Goal: Find specific page/section: Find specific page/section

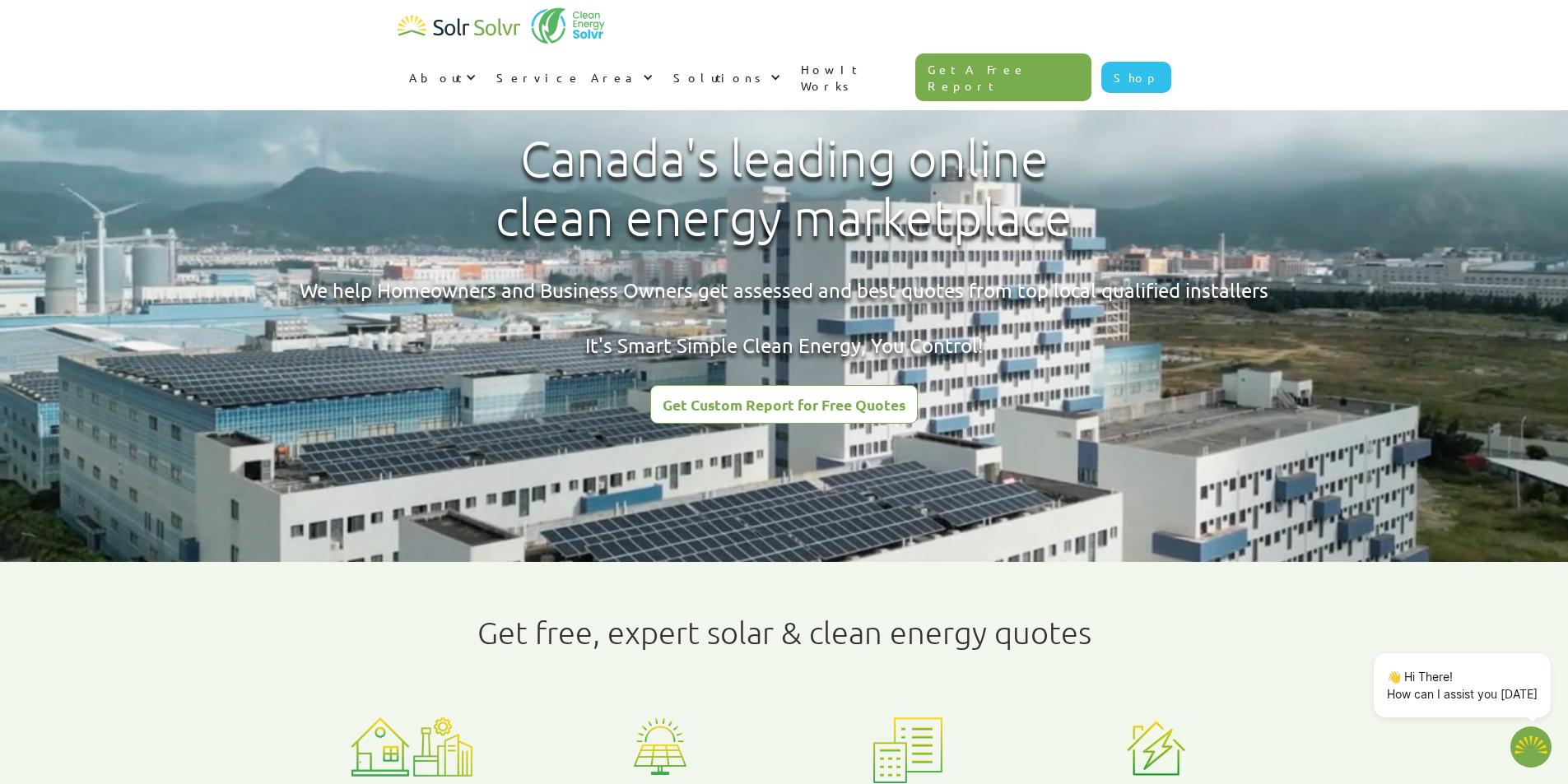
type textarea "x"
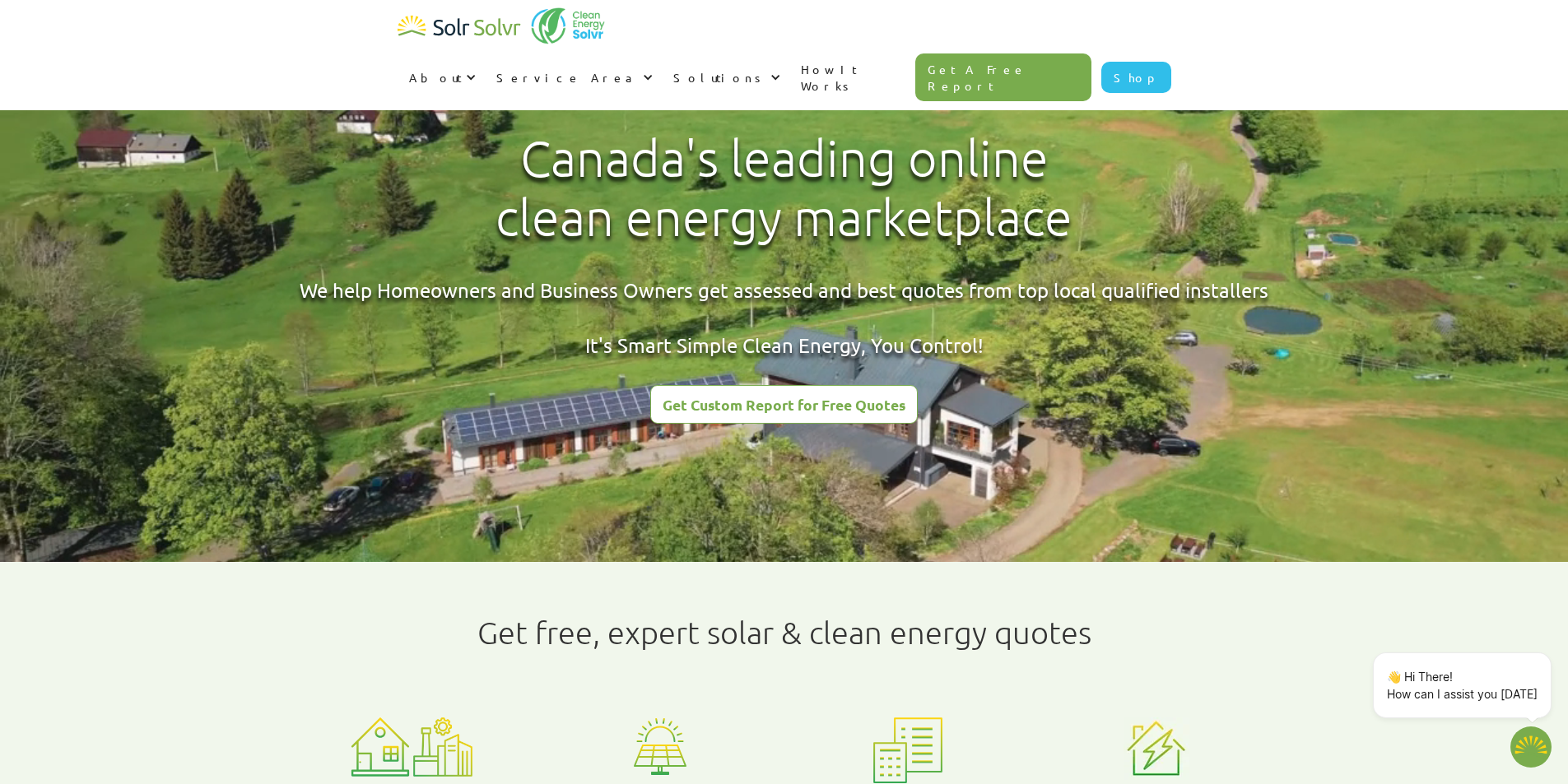
radio input "true"
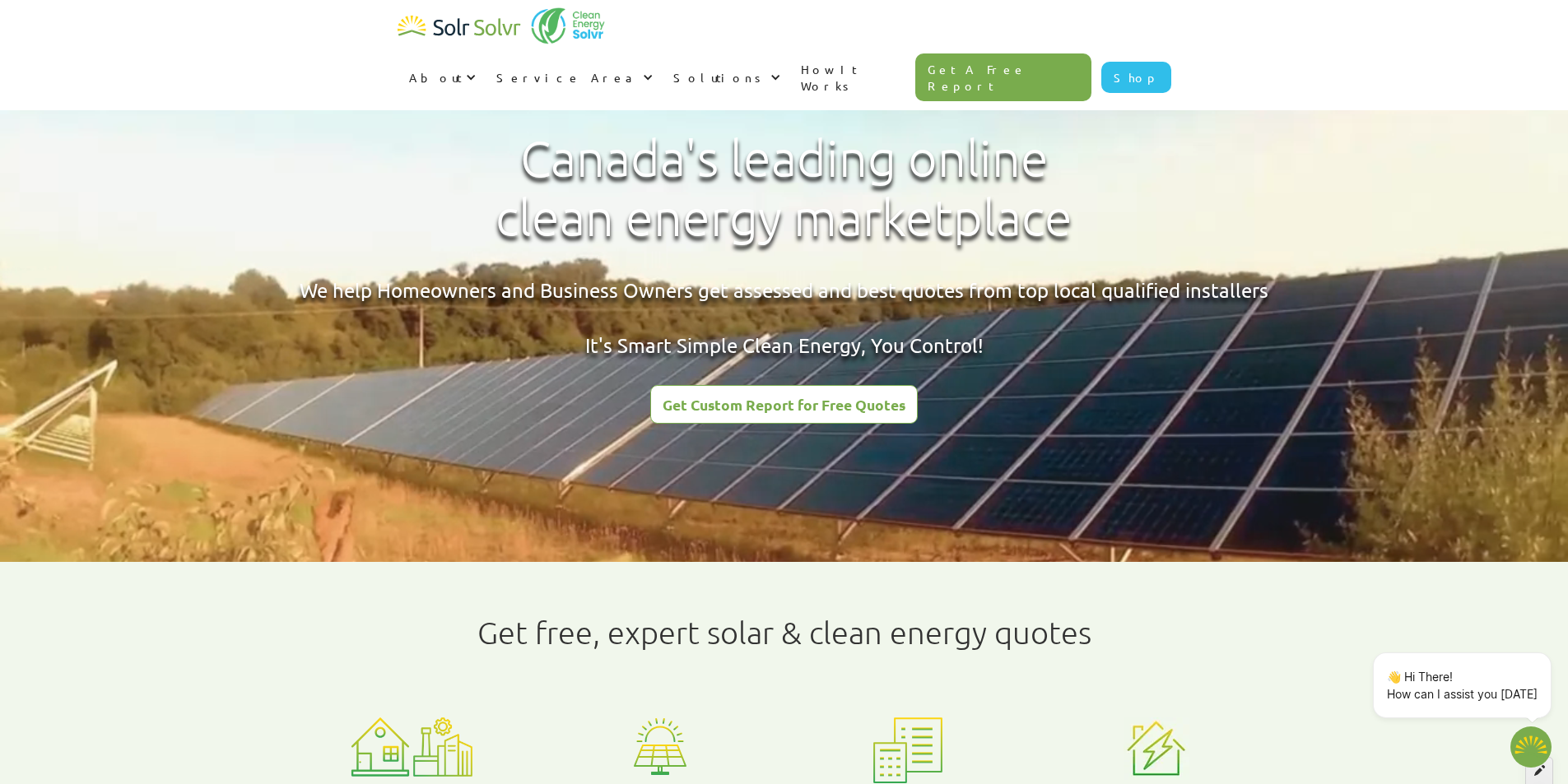
click at [1539, 774] on icon at bounding box center [1539, 771] width 10 height 11
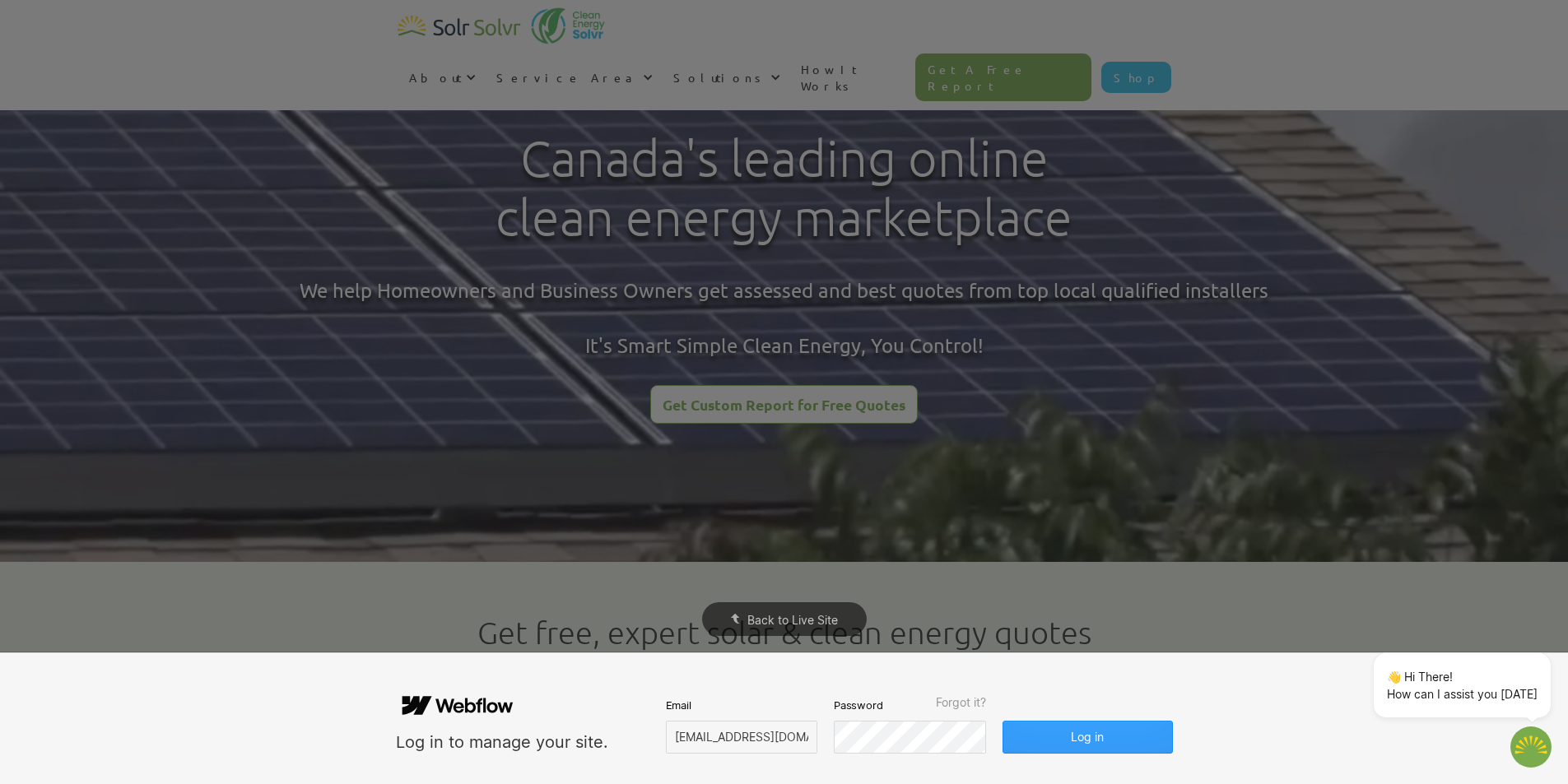
click at [1031, 734] on button "Log in" at bounding box center [1087, 737] width 170 height 33
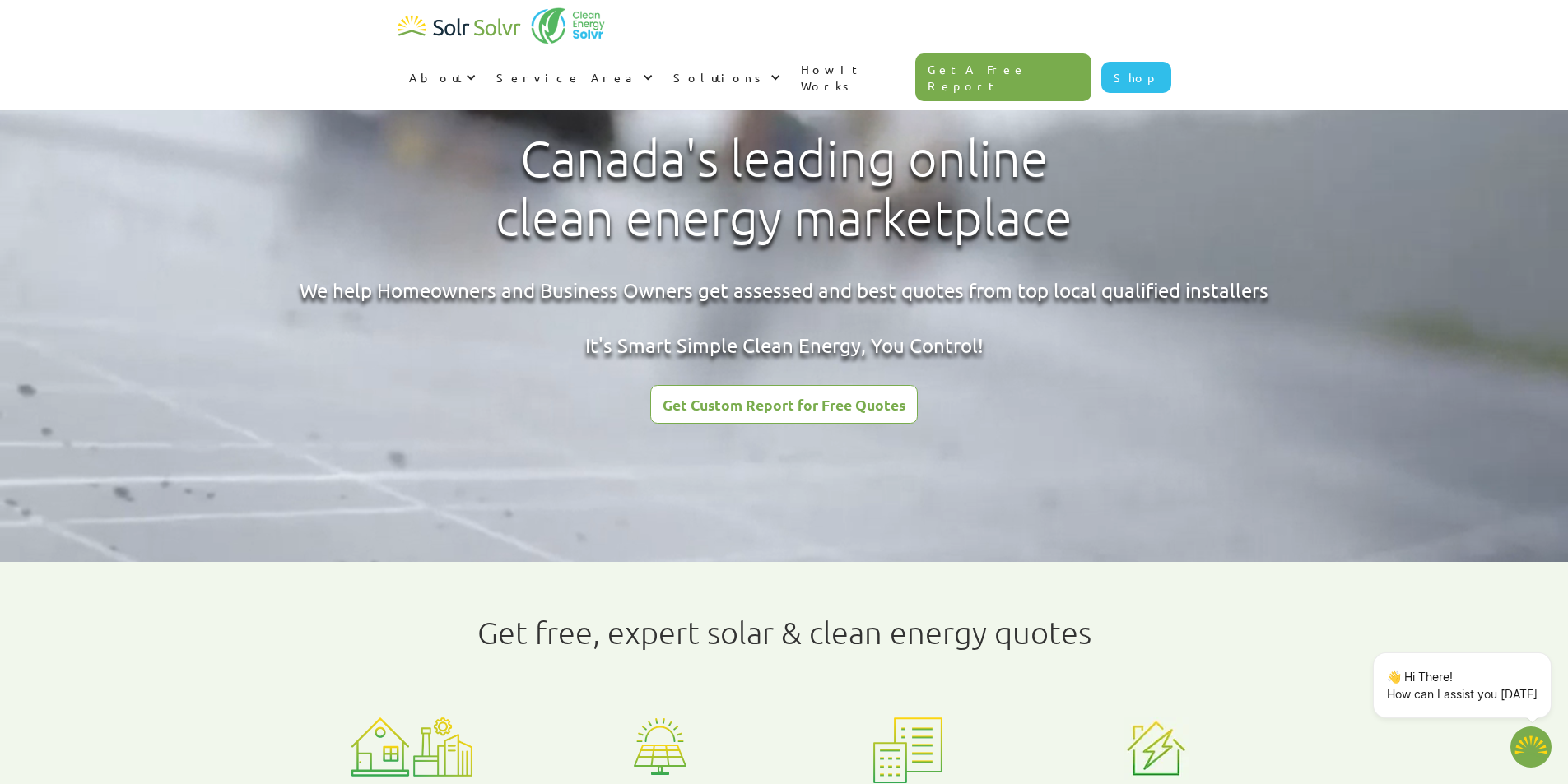
type textarea "x"
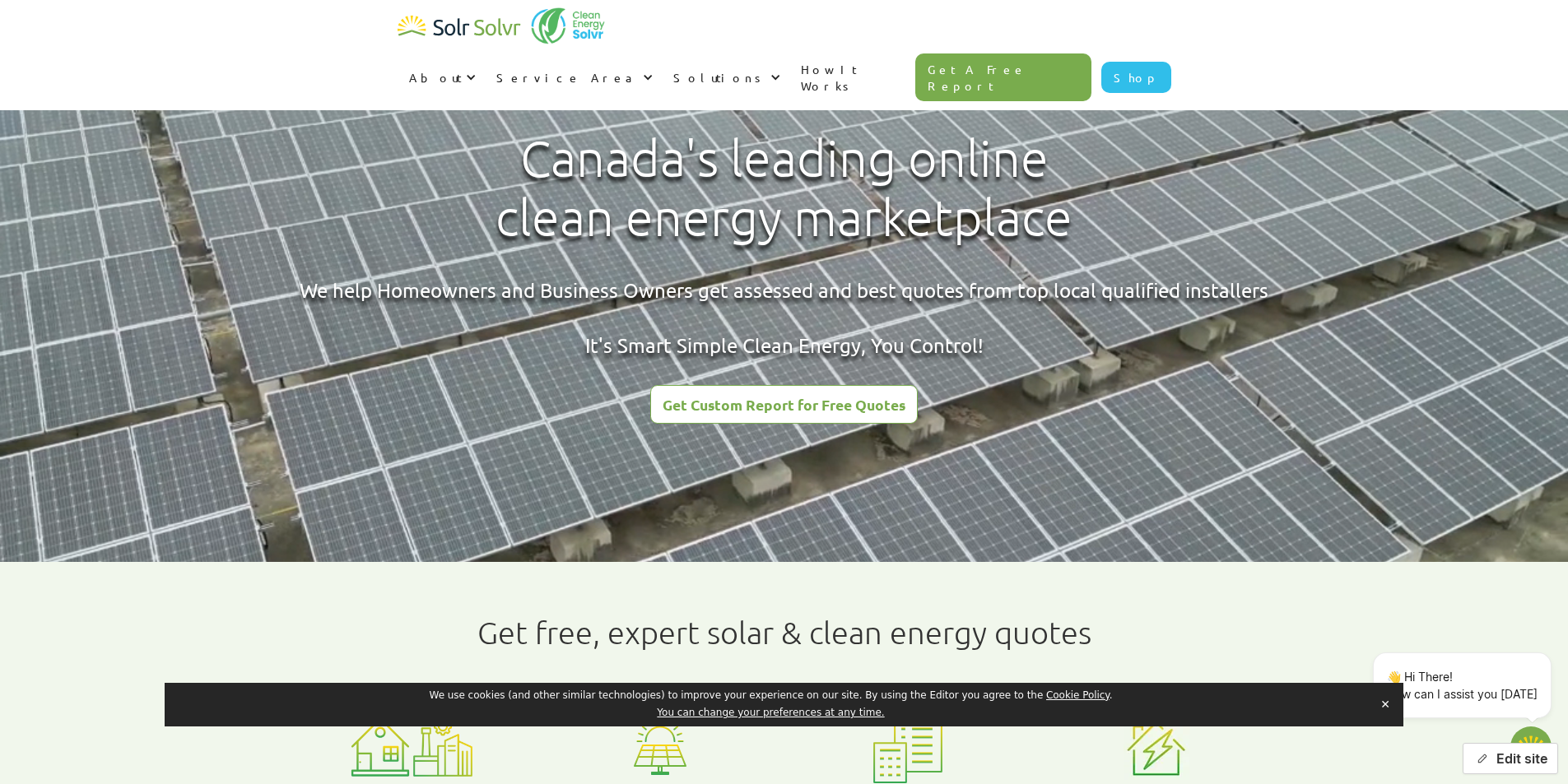
click at [1486, 760] on icon "button" at bounding box center [1481, 759] width 12 height 12
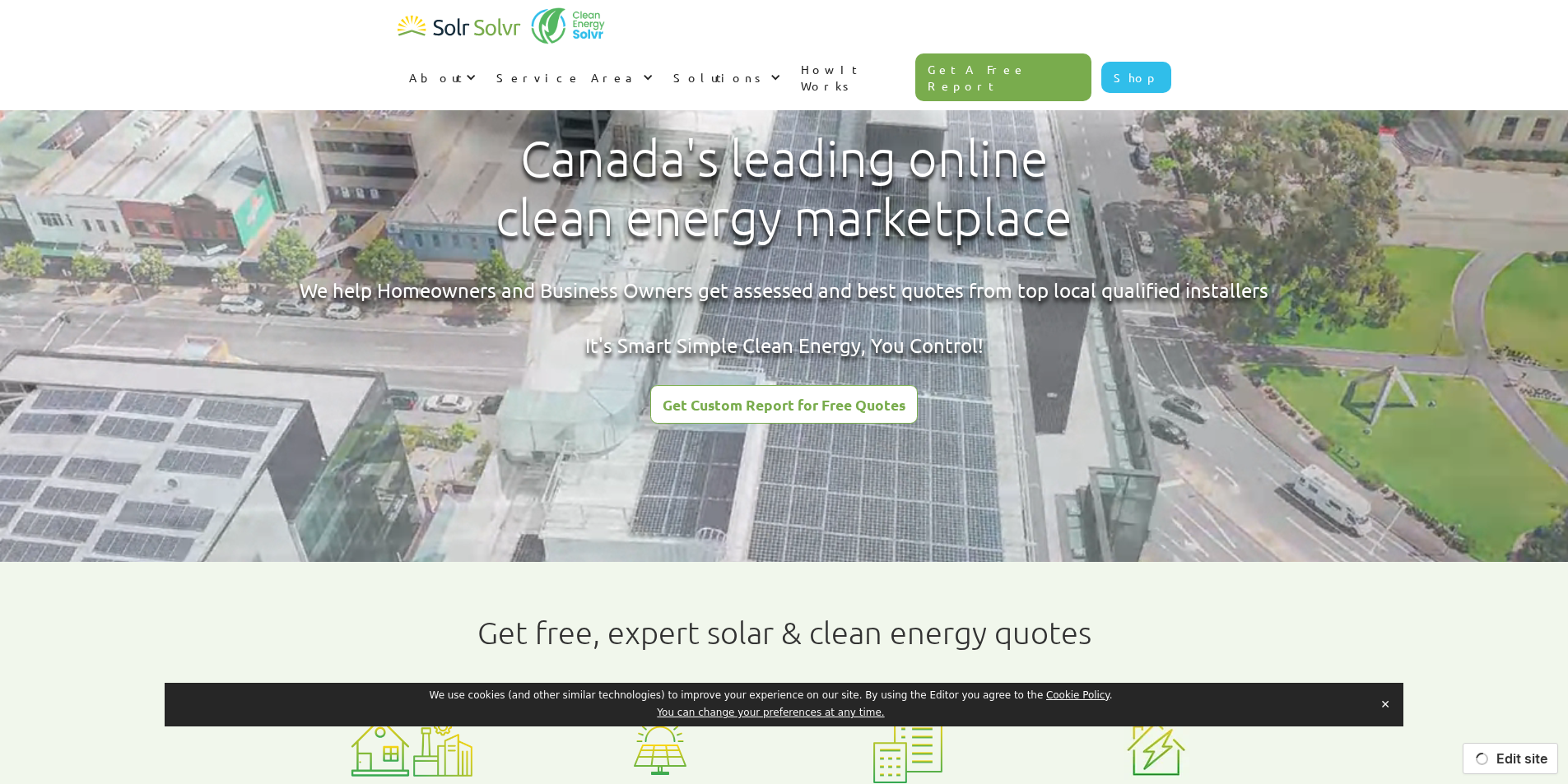
click at [1384, 705] on button "✕" at bounding box center [1385, 705] width 23 height 25
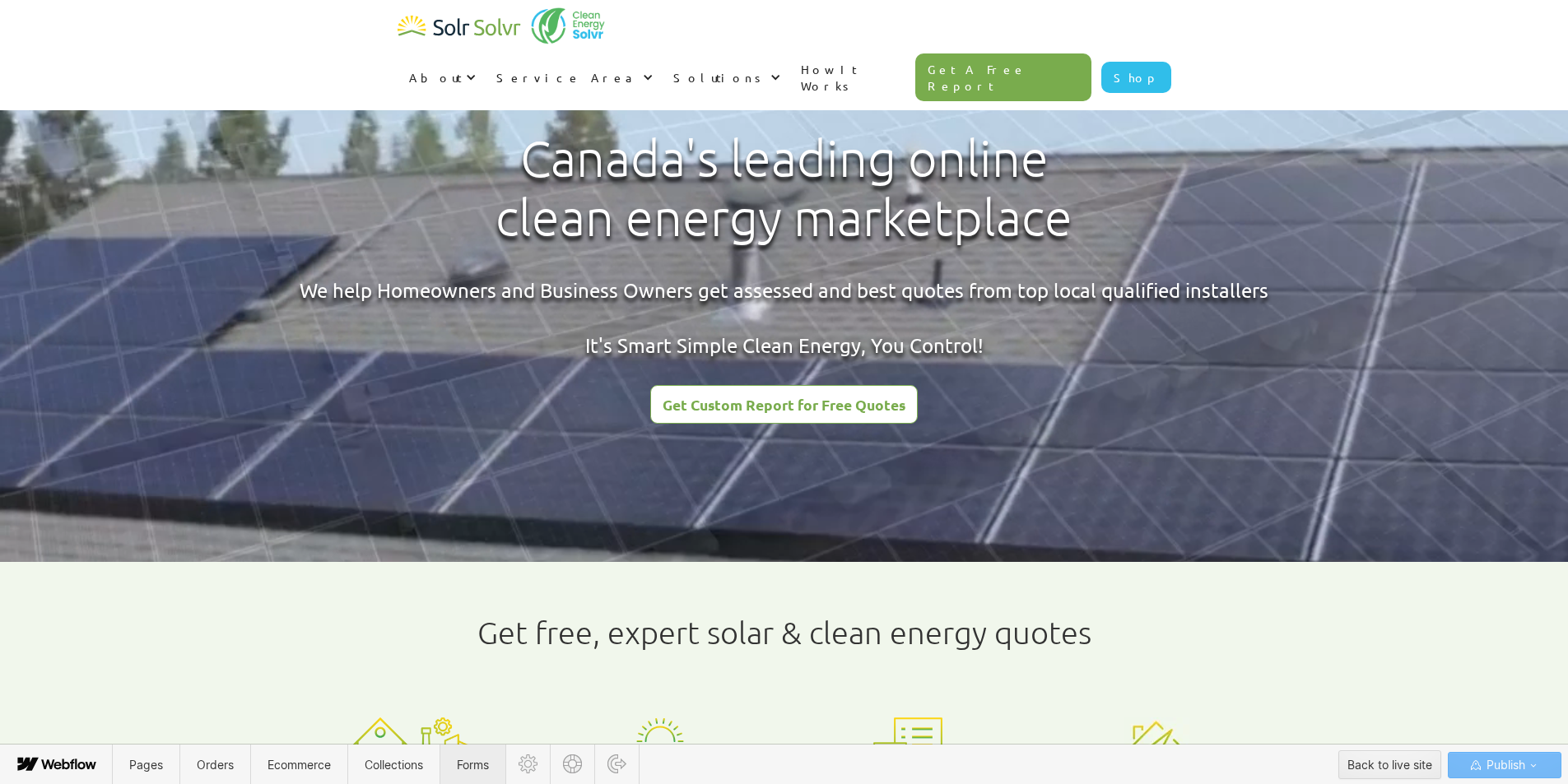
click at [493, 757] on span "Forms" at bounding box center [472, 765] width 65 height 40
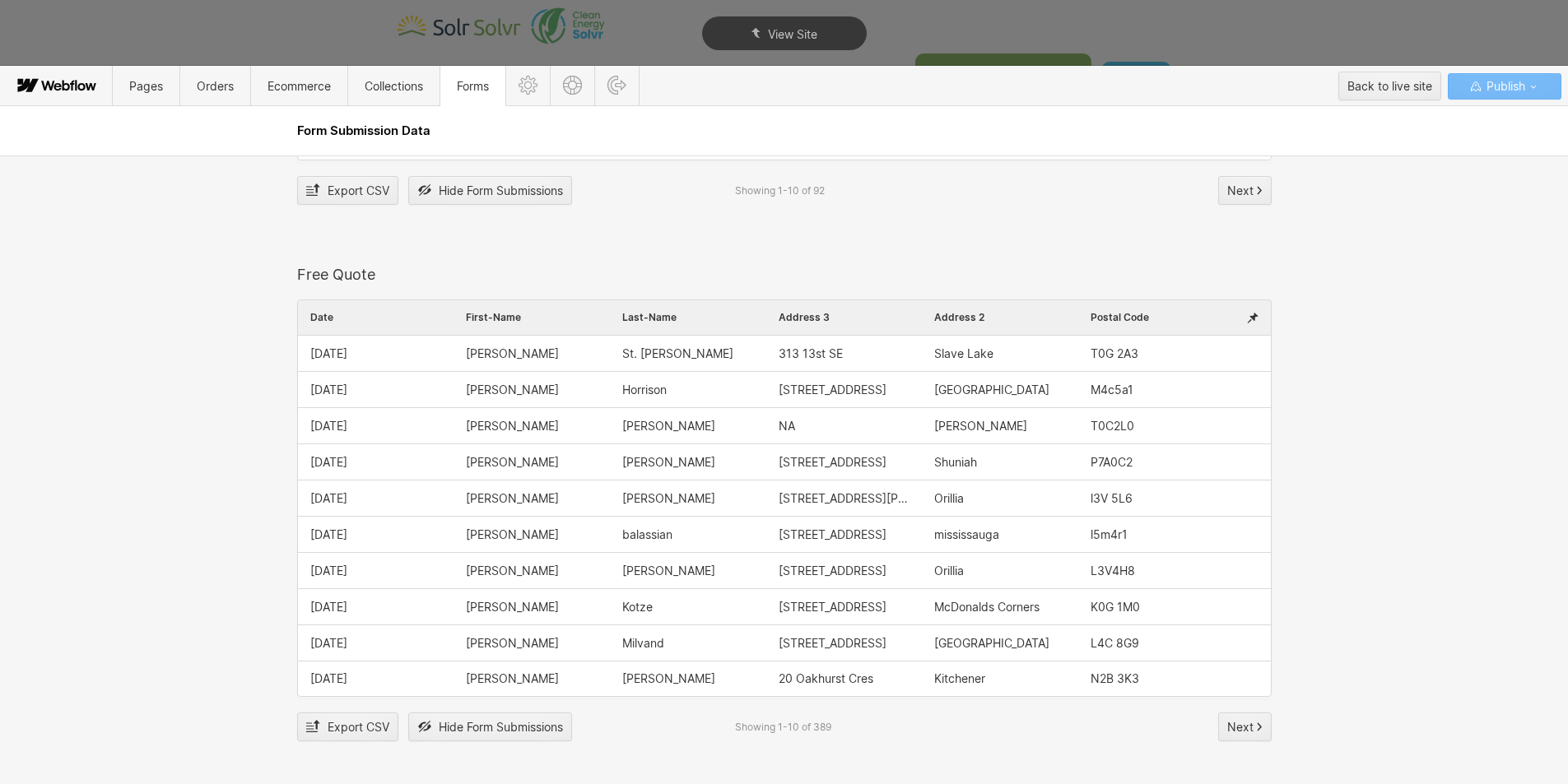
scroll to position [2058, 0]
click at [1251, 315] on icon at bounding box center [1253, 316] width 11 height 14
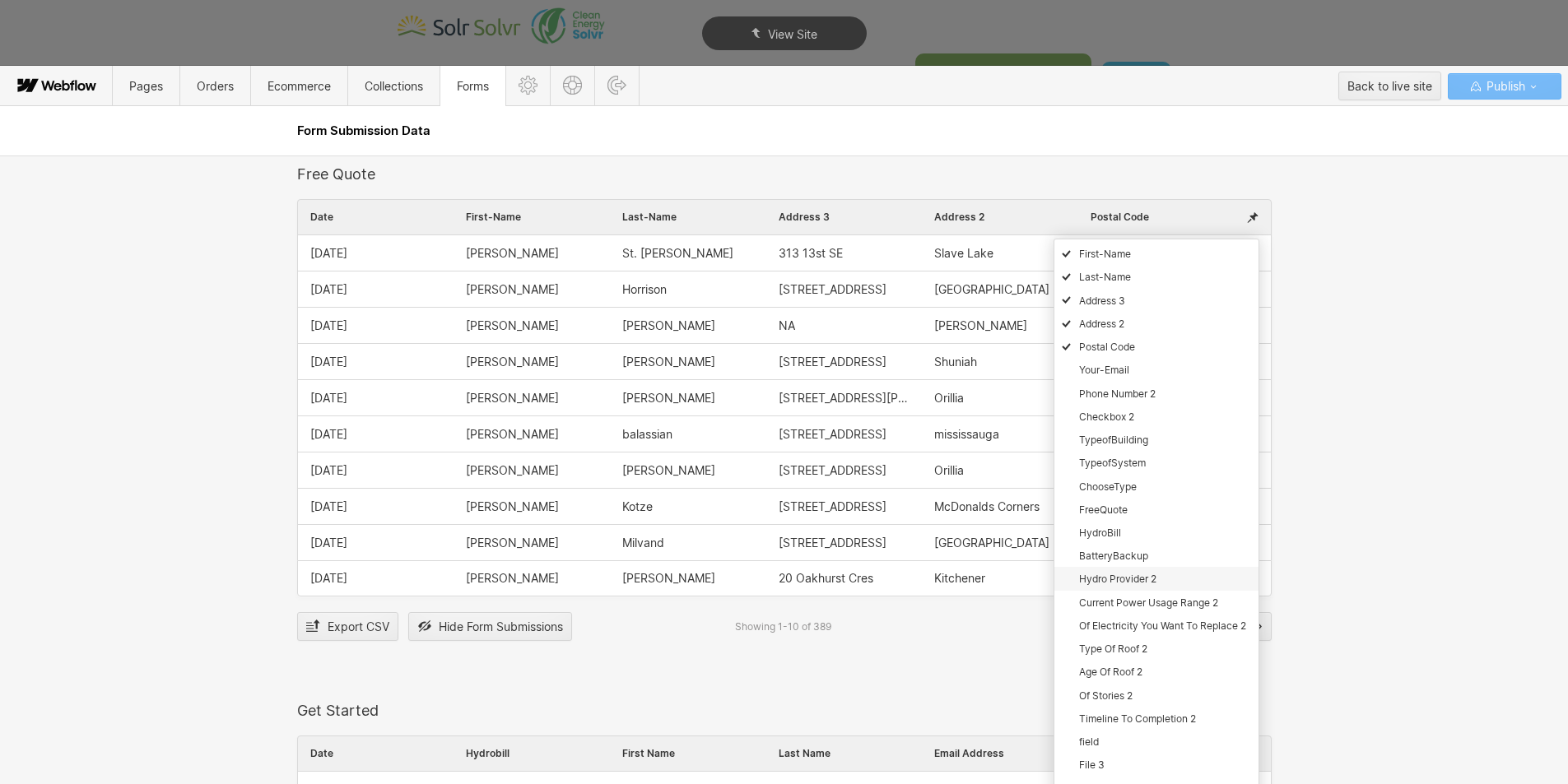
scroll to position [2304, 0]
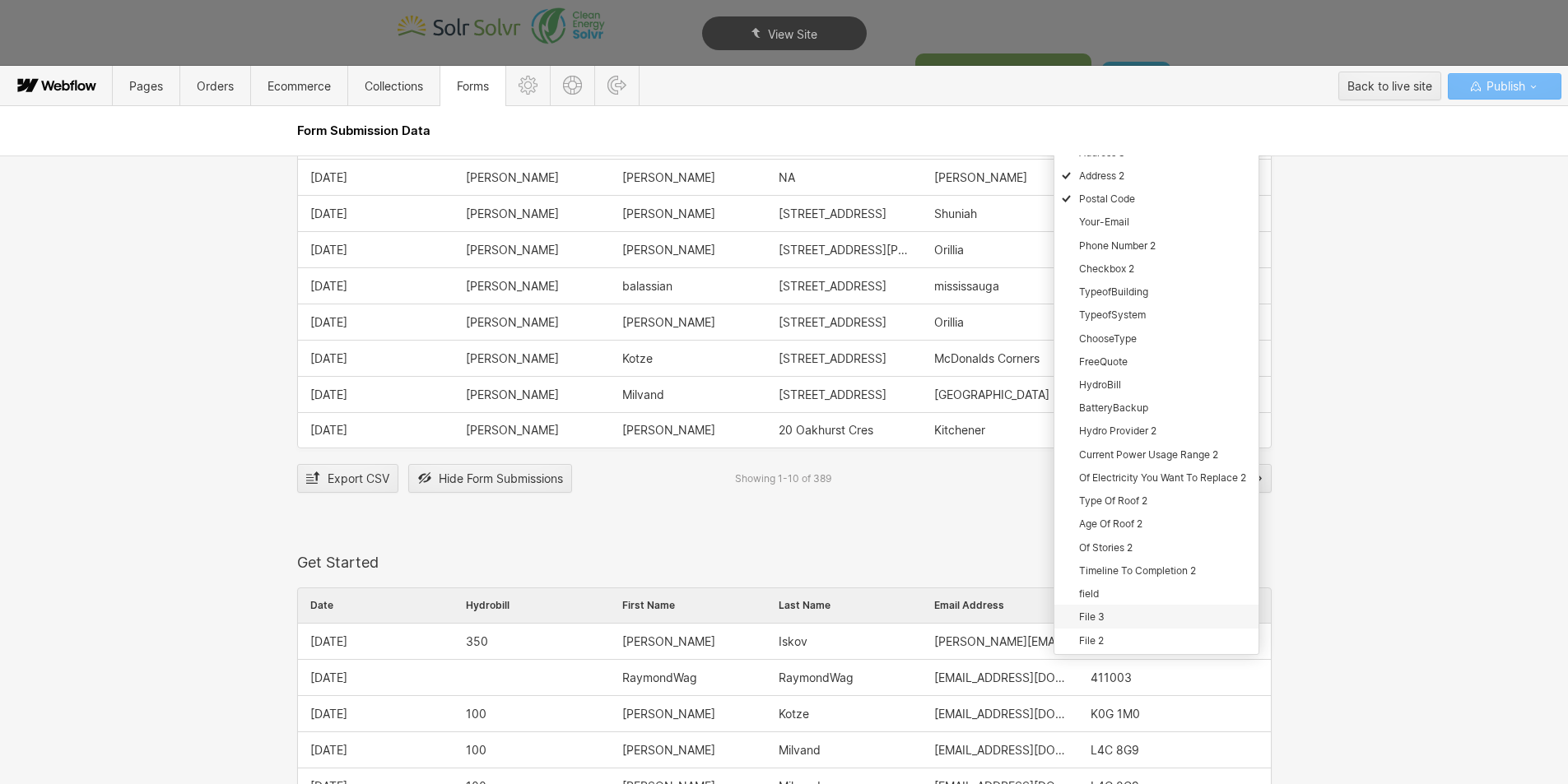
click at [1108, 613] on div "File 3" at bounding box center [1156, 616] width 204 height 23
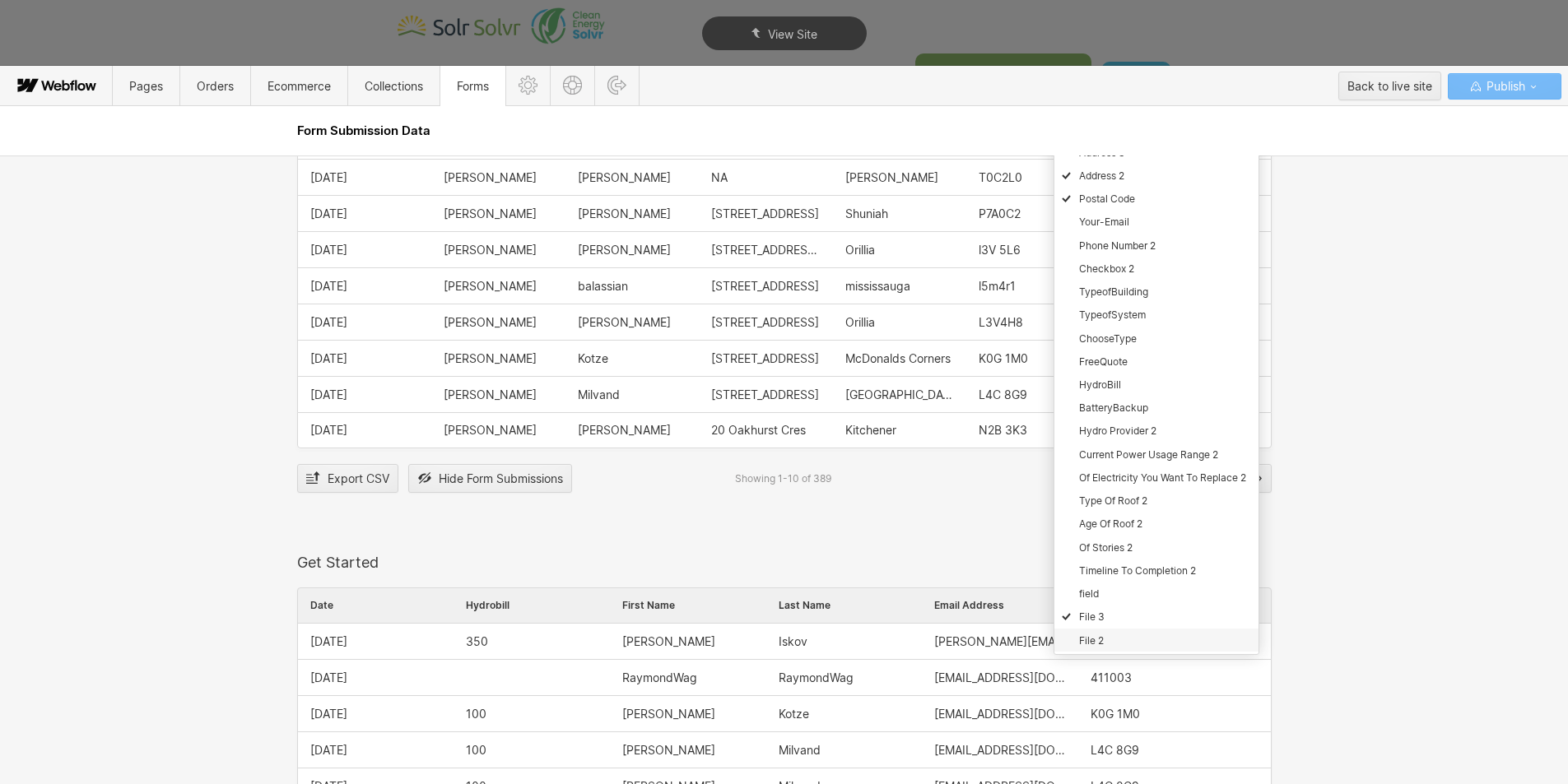
click at [1102, 640] on div "File 2" at bounding box center [1156, 640] width 204 height 23
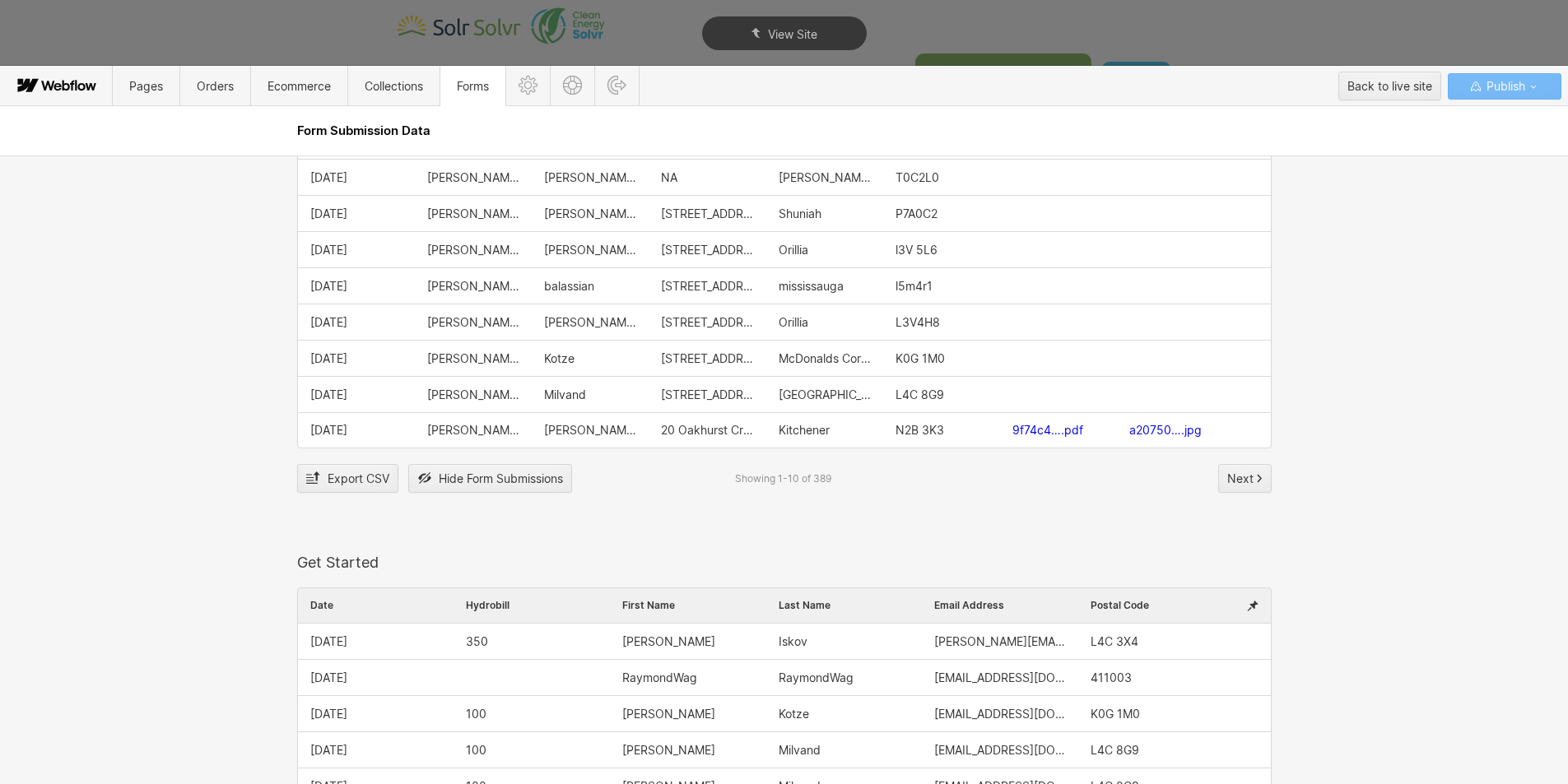
click at [1437, 511] on div "Contact Us Form Date Name Email Address Contact Message 0 Contact-Message Name …" at bounding box center [784, 470] width 1568 height 629
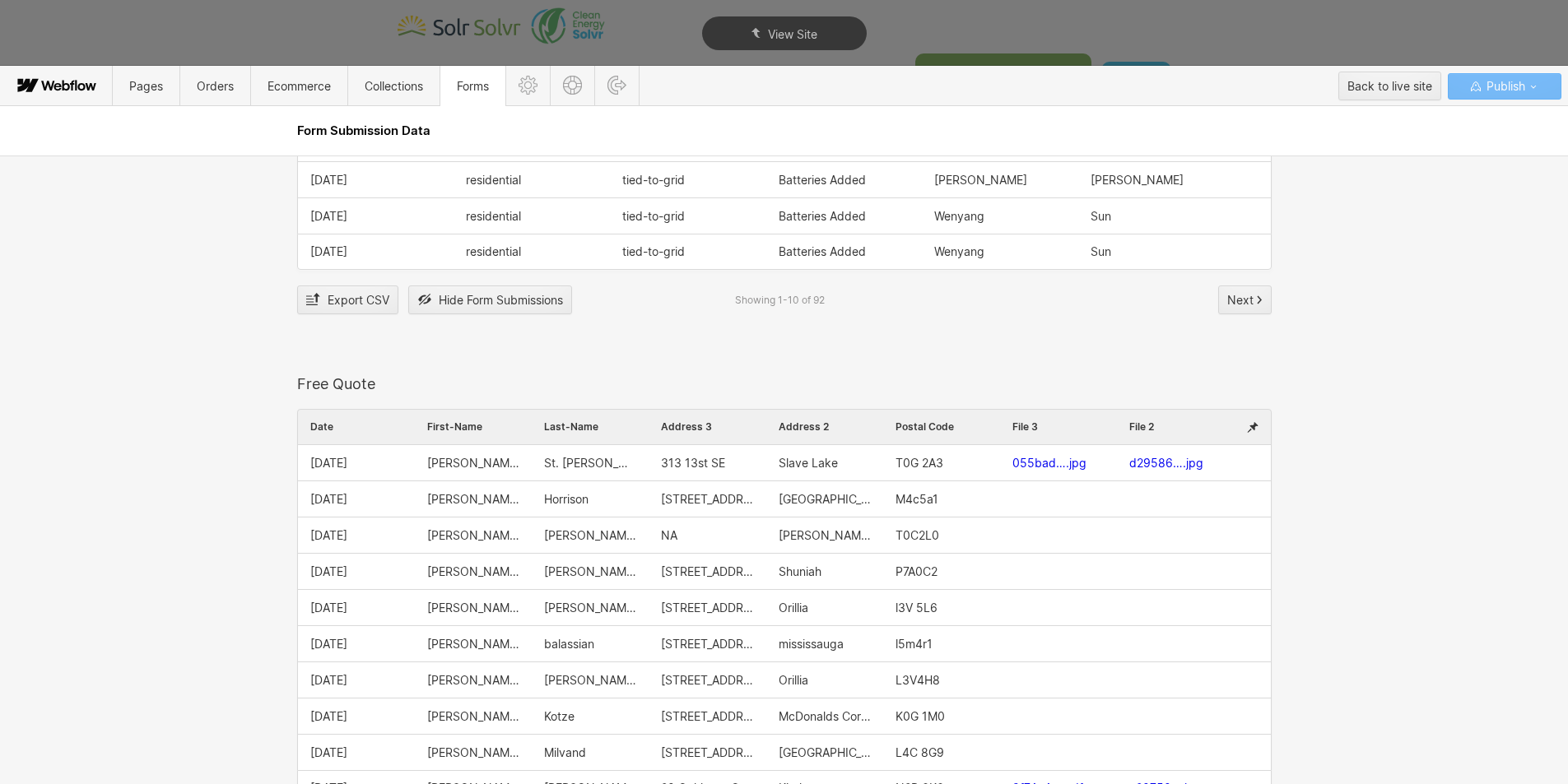
scroll to position [1976, 0]
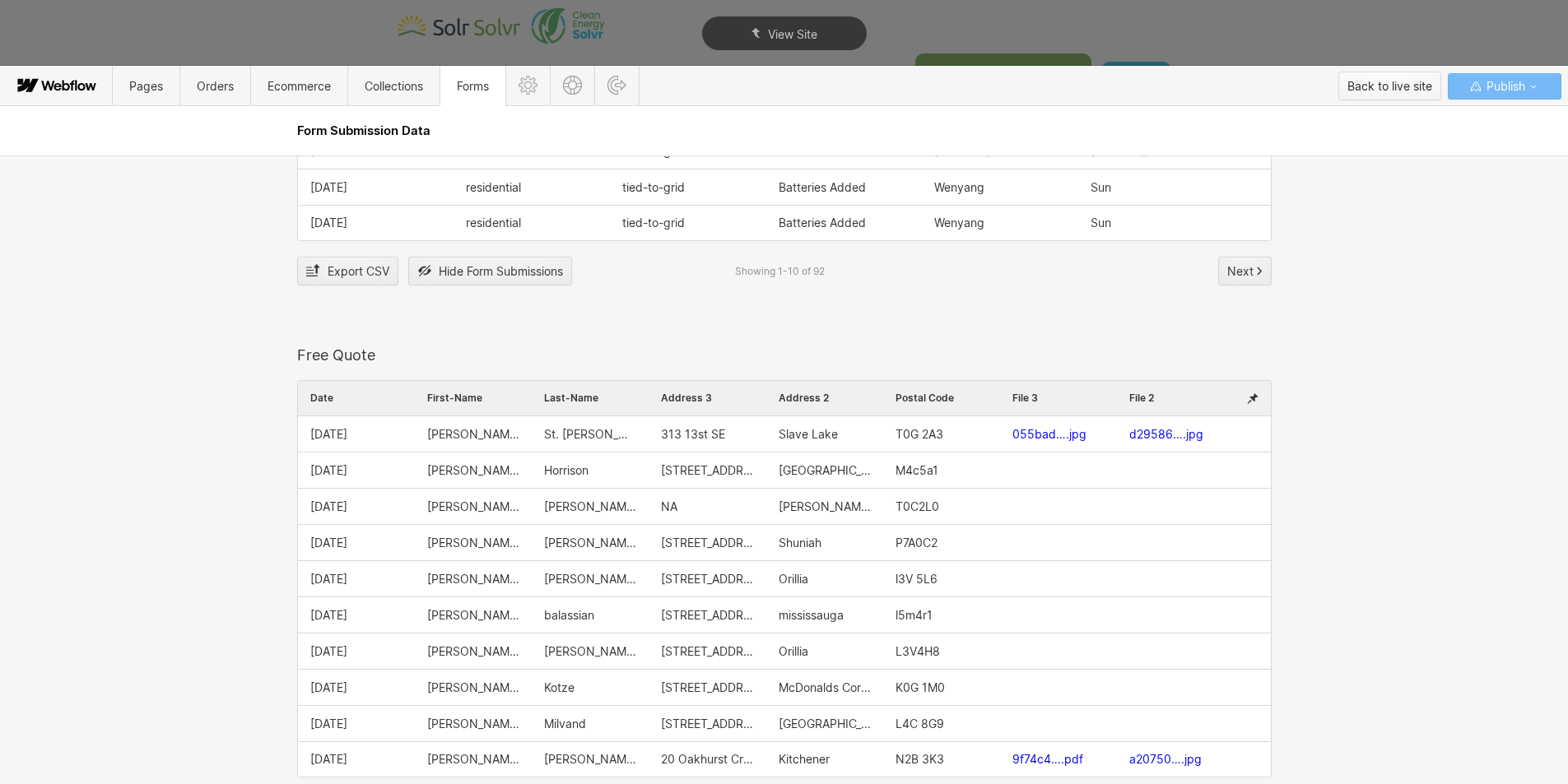
click at [1375, 97] on div "Back to live site" at bounding box center [1390, 87] width 85 height 25
type textarea "x"
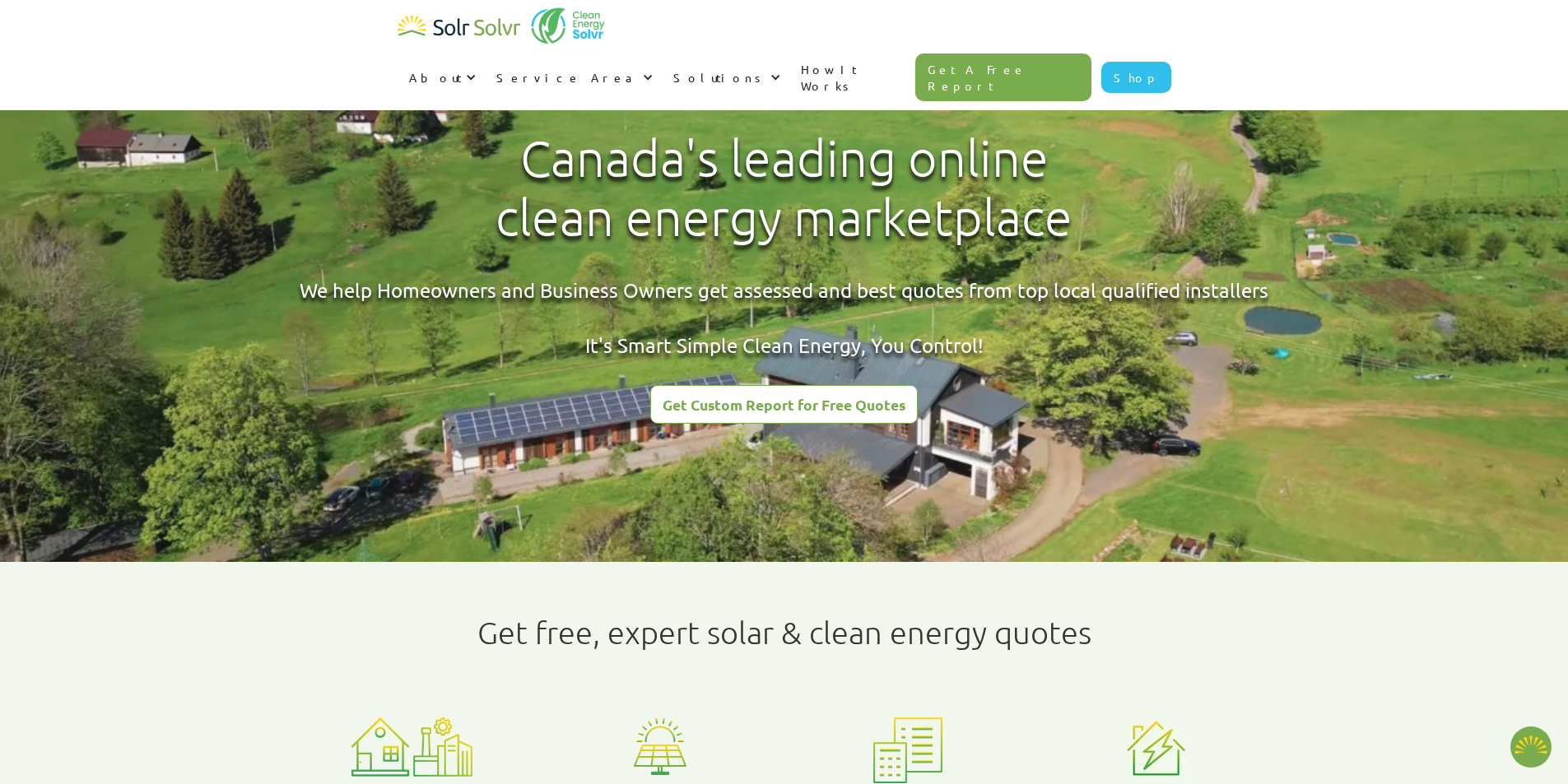
type textarea "x"
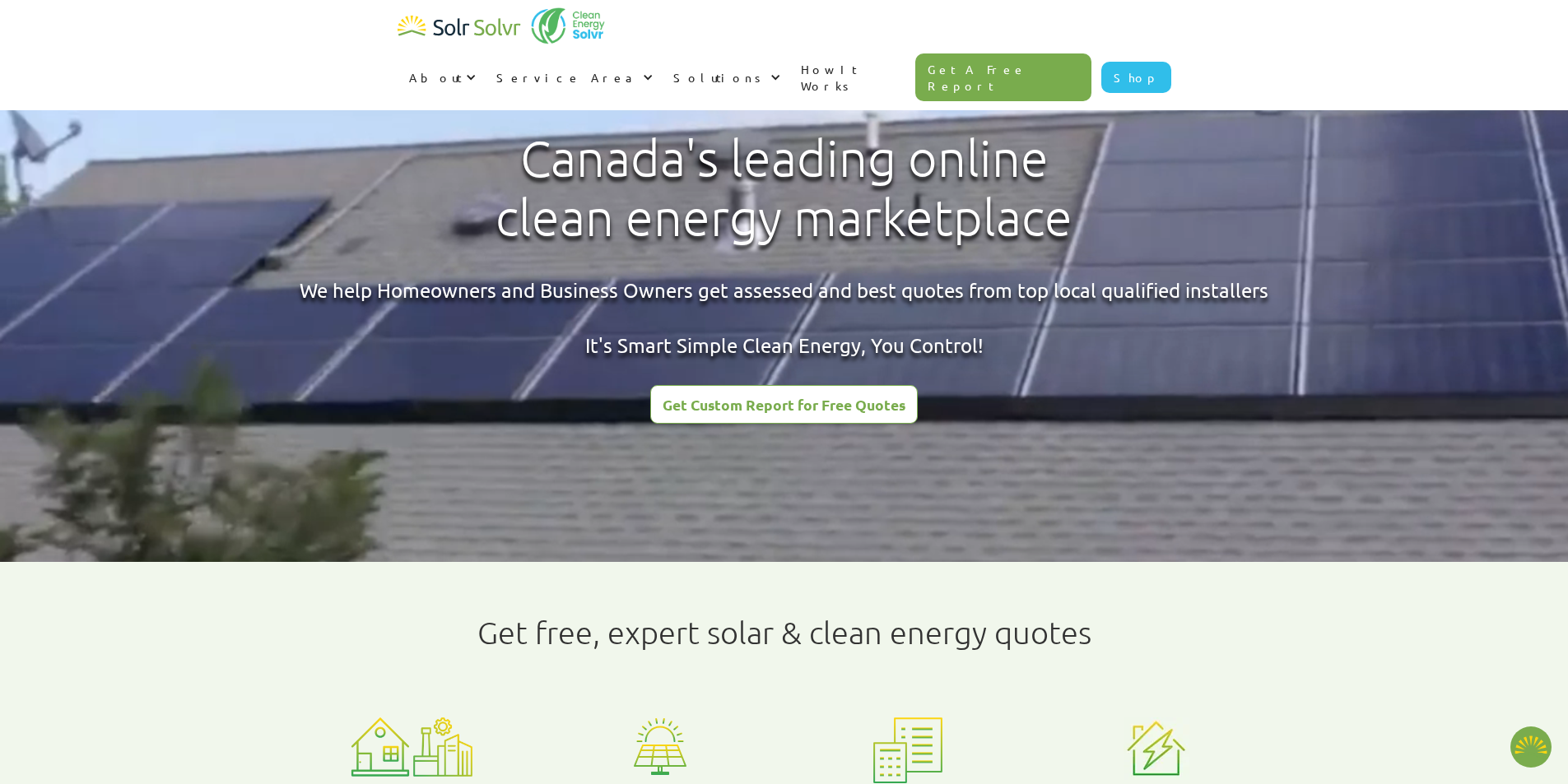
radio input "true"
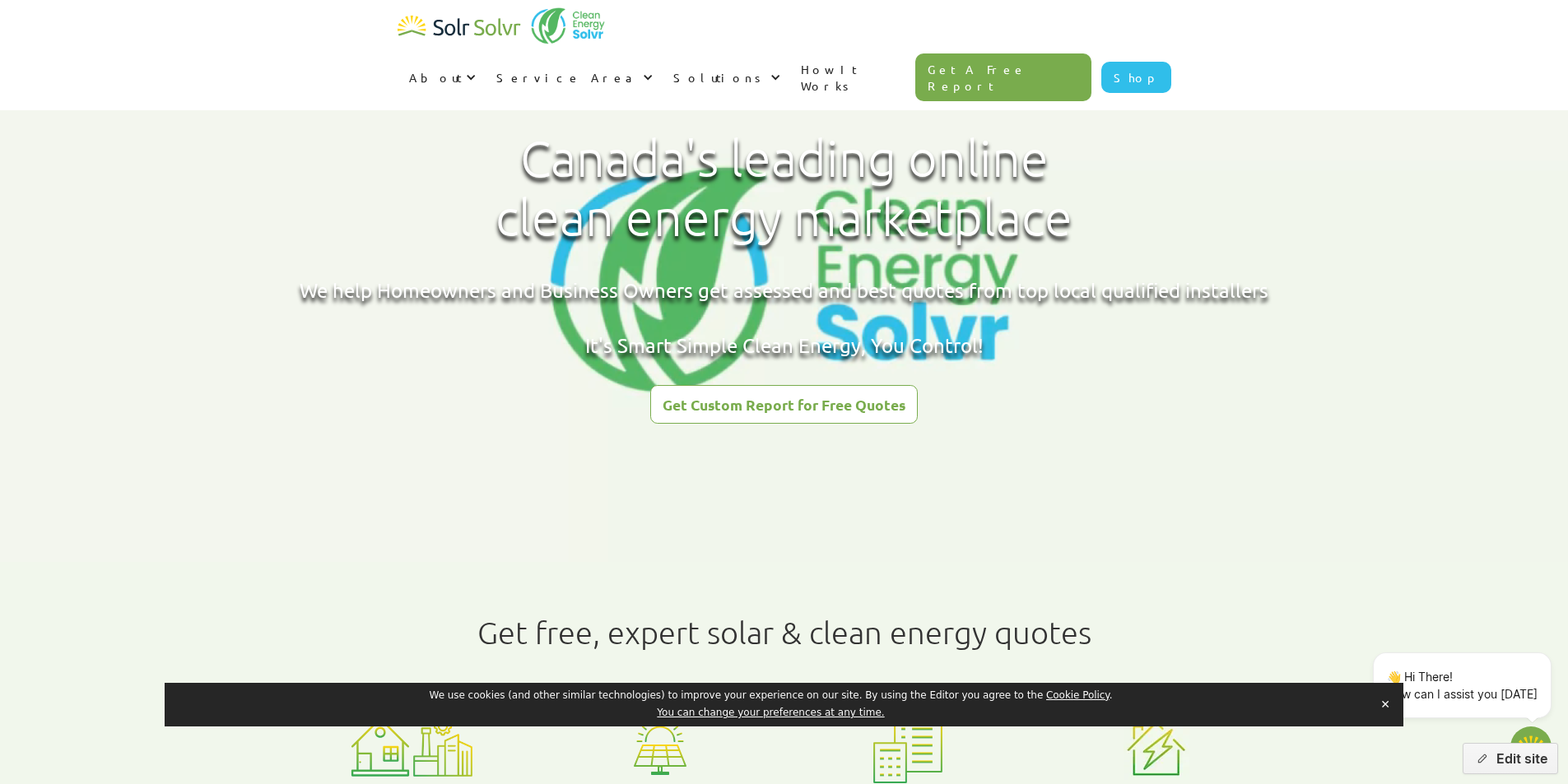
click at [1382, 700] on button "✕" at bounding box center [1385, 705] width 23 height 25
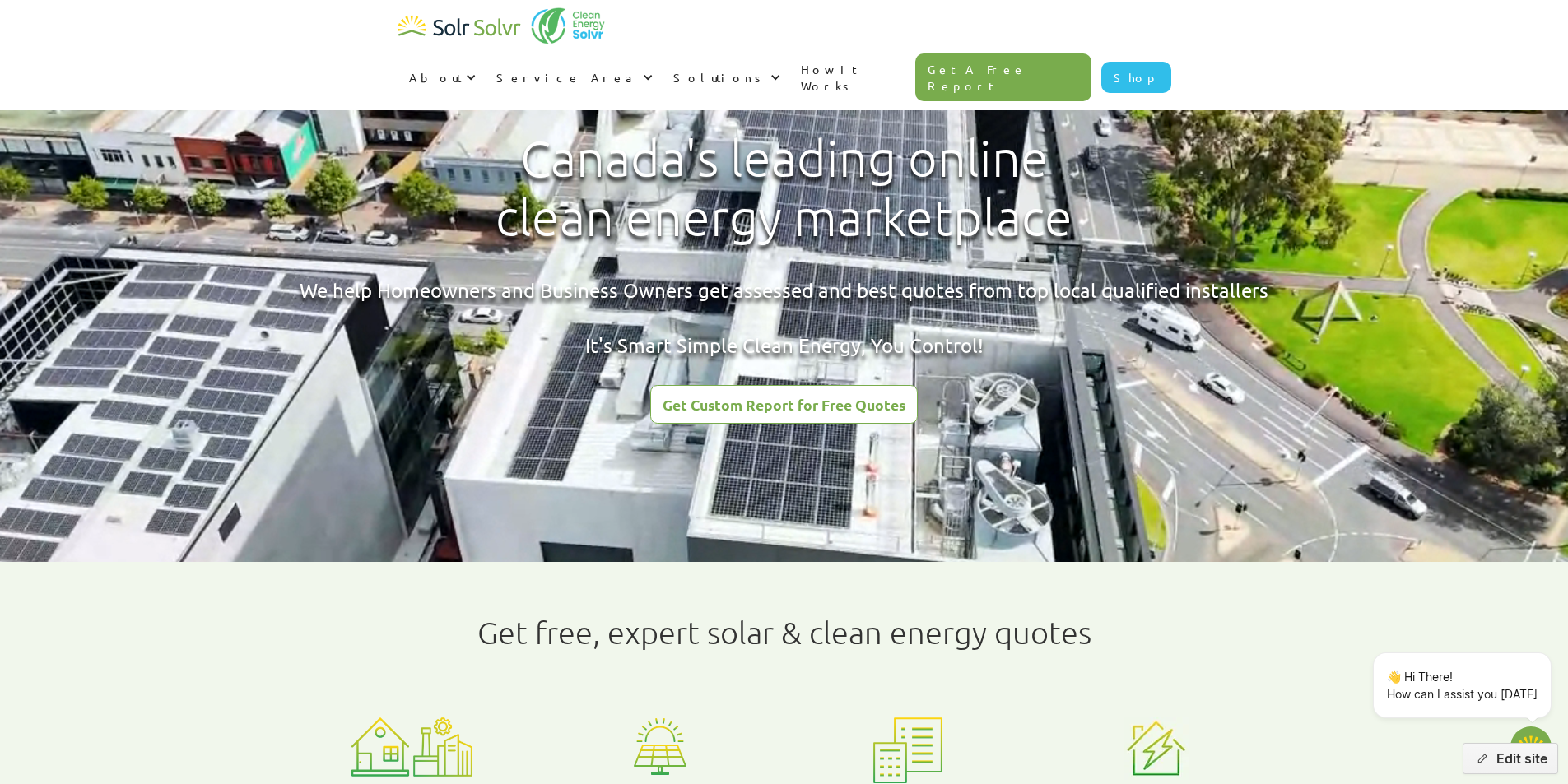
type textarea "x"
